Goal: Task Accomplishment & Management: Manage account settings

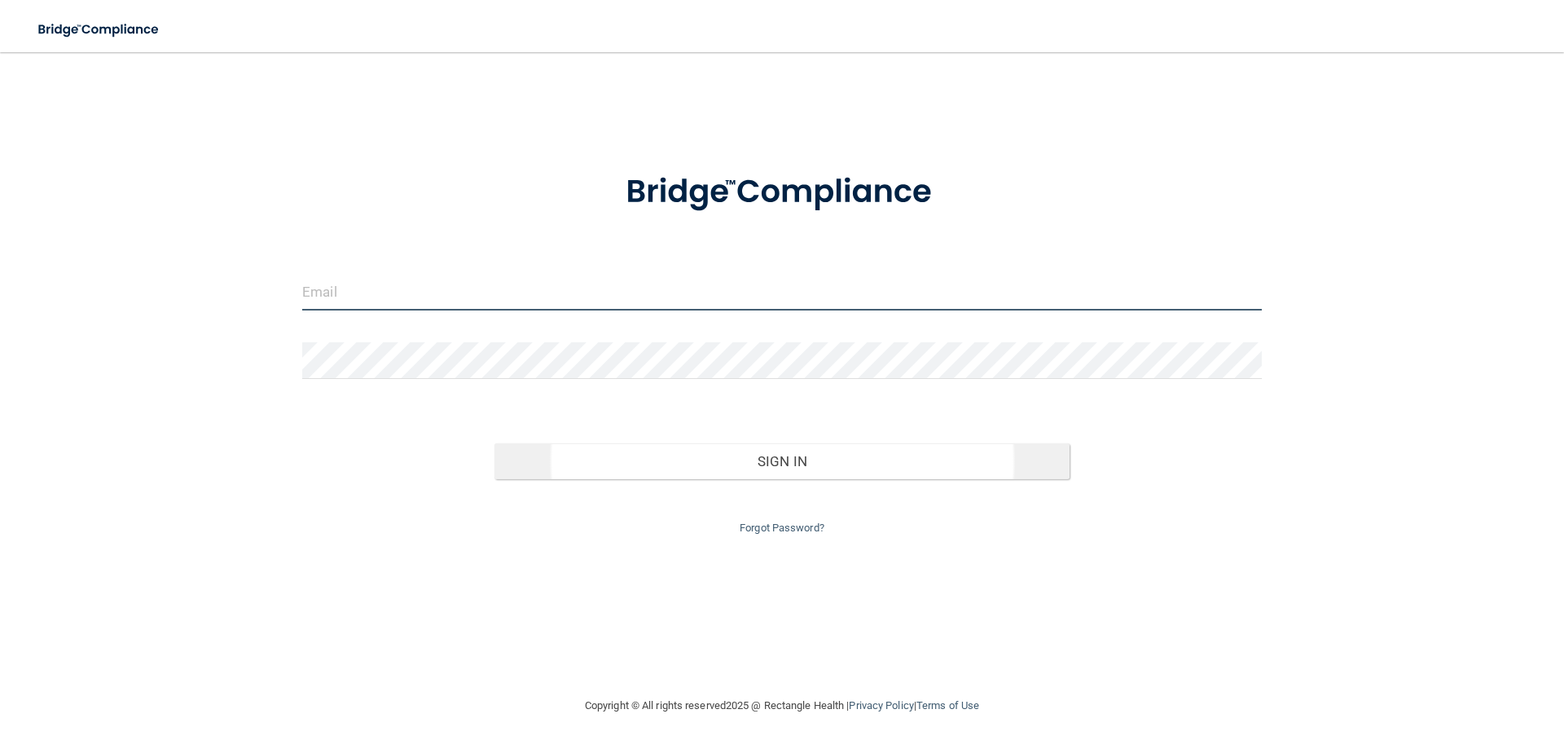
type input "[EMAIL_ADDRESS][DOMAIN_NAME]"
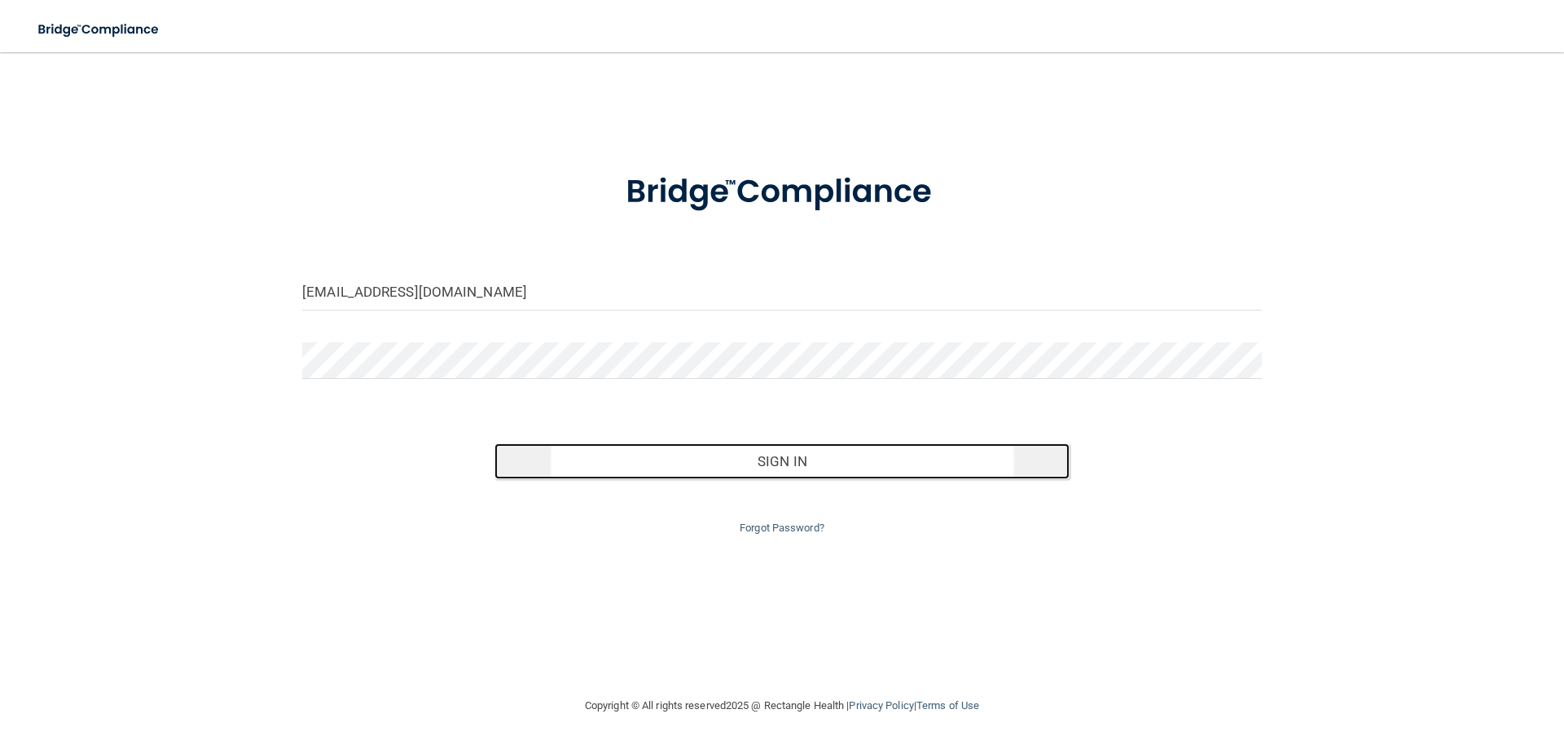
click at [787, 462] on button "Sign In" at bounding box center [783, 461] width 576 height 36
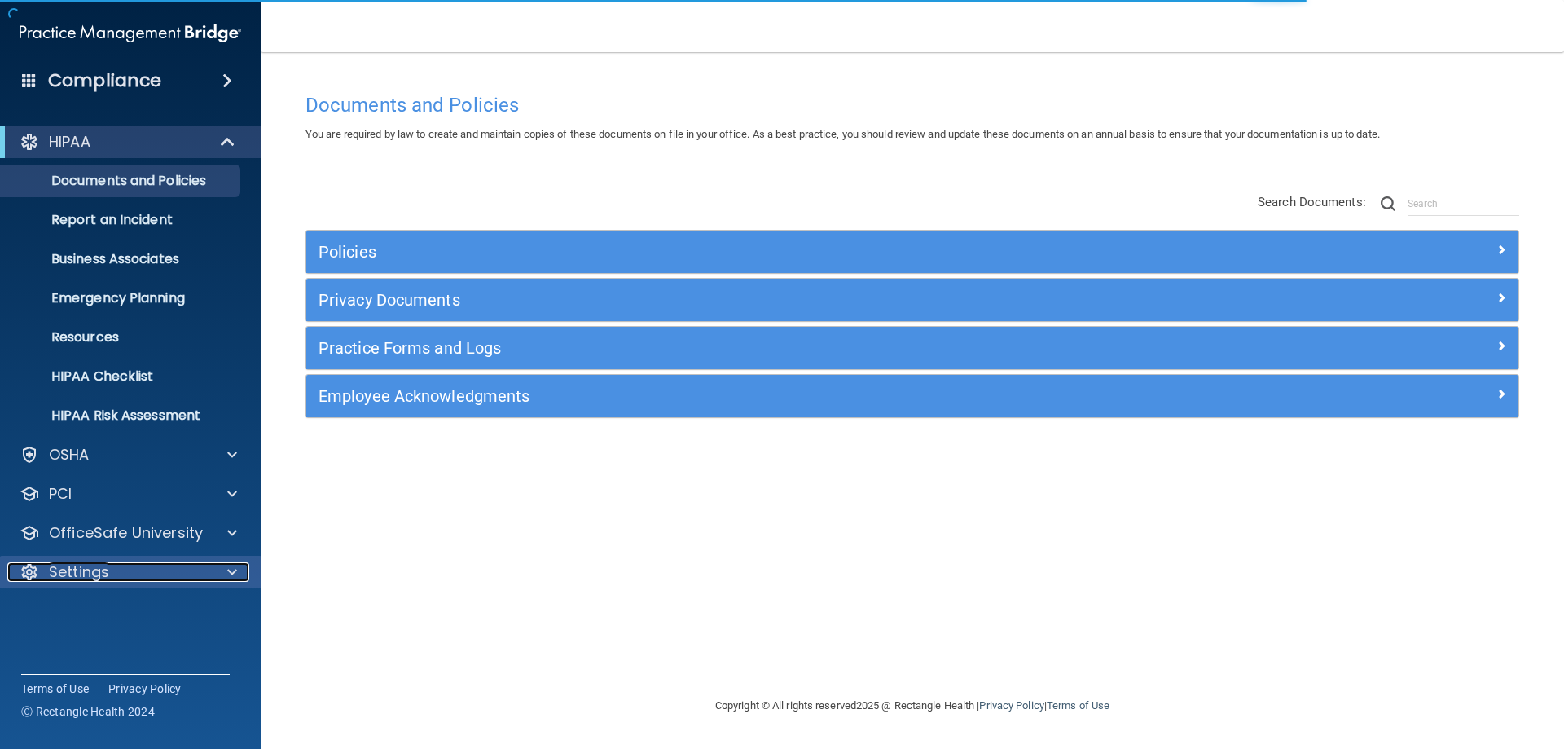
click at [147, 565] on div "Settings" at bounding box center [108, 572] width 202 height 20
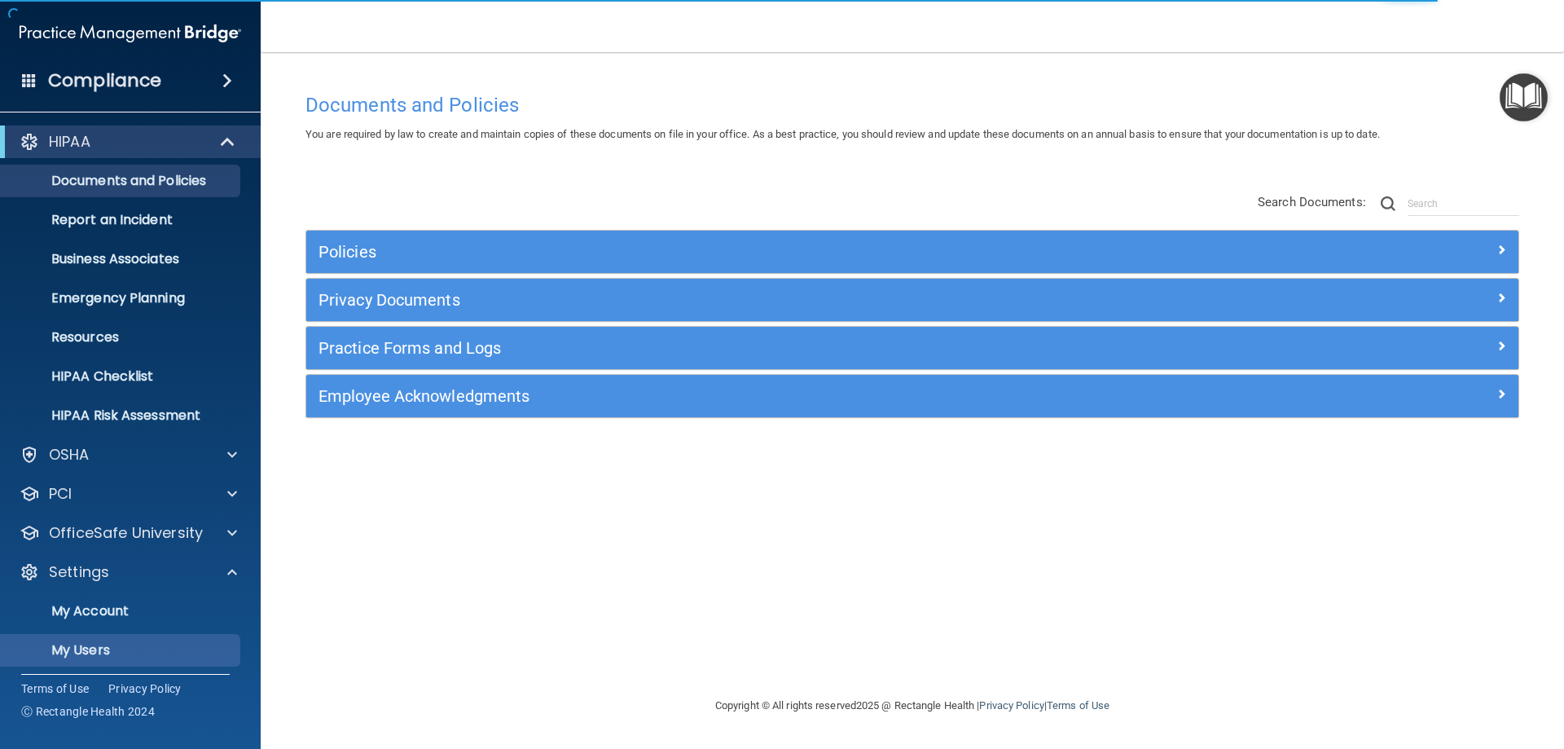
drag, startPoint x: 145, startPoint y: 632, endPoint x: 149, endPoint y: 640, distance: 9.1
click at [149, 640] on ul "My Account My Users Services Sign Out" at bounding box center [131, 666] width 295 height 156
click at [149, 640] on link "My Users" at bounding box center [112, 650] width 257 height 33
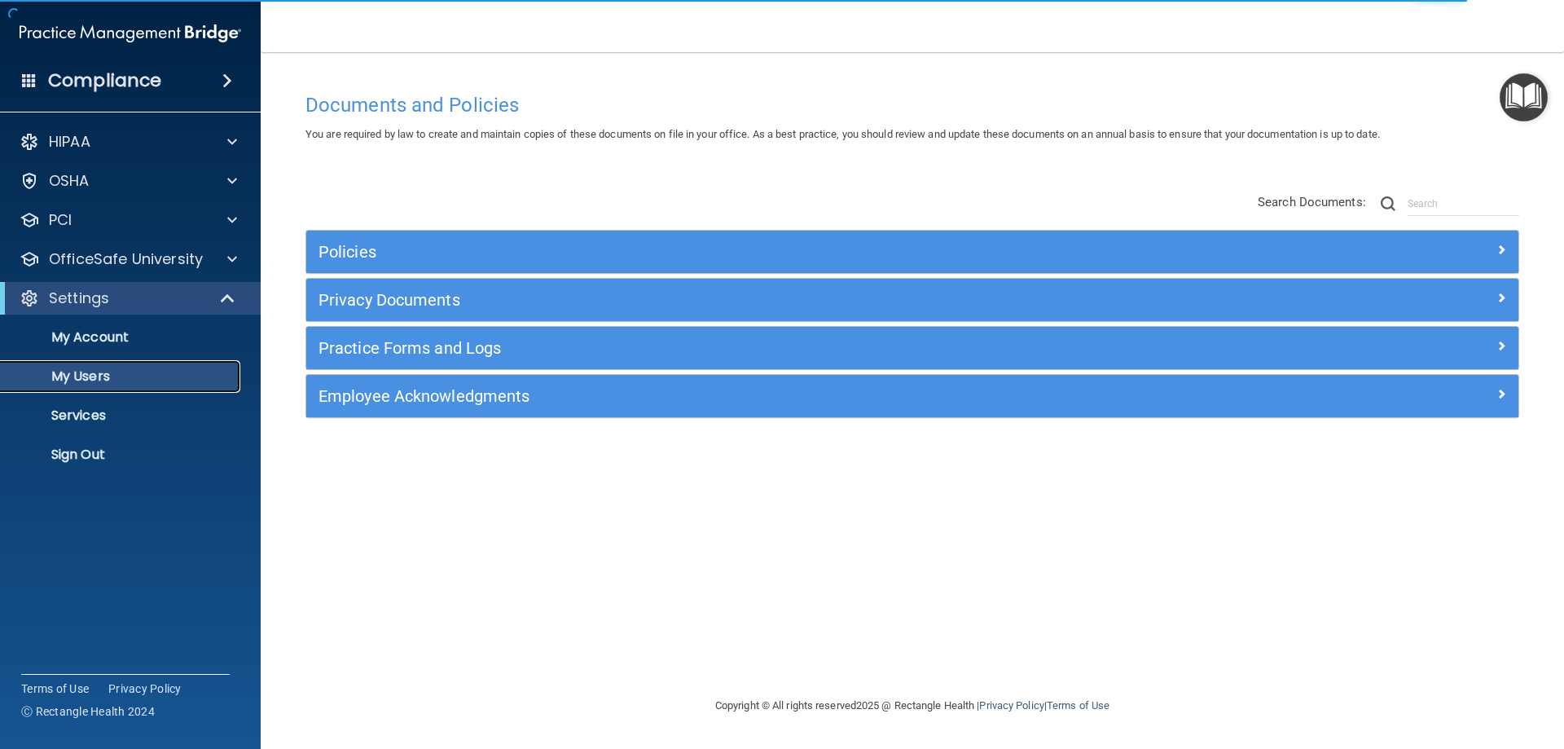
click at [90, 376] on p "My Users" at bounding box center [122, 376] width 222 height 16
select select "20"
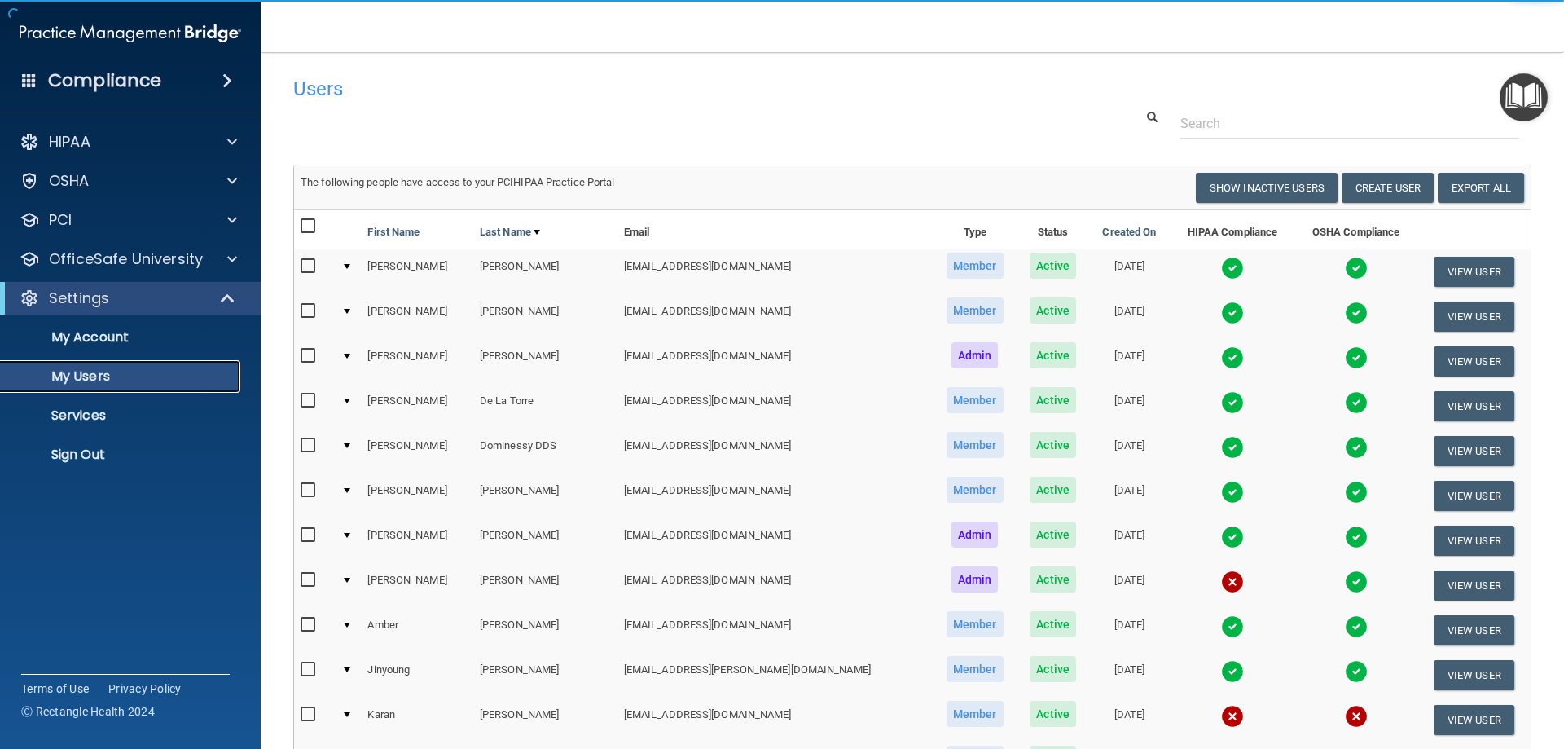
scroll to position [143, 0]
